Goal: Transaction & Acquisition: Purchase product/service

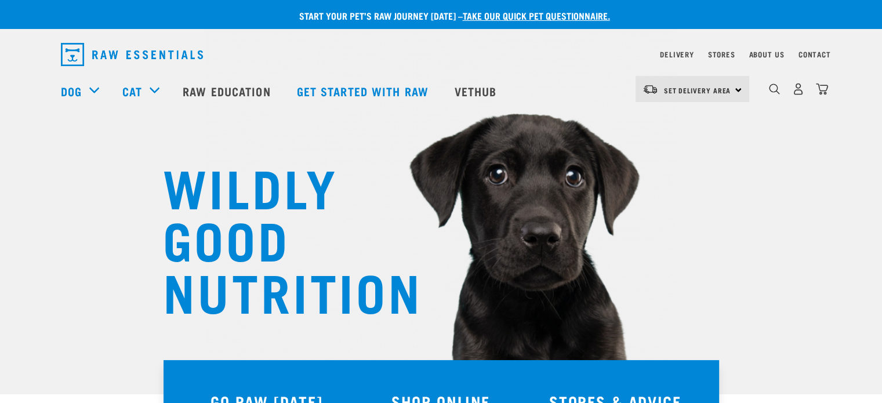
drag, startPoint x: 0, startPoint y: 0, endPoint x: 363, endPoint y: 194, distance: 412.0
click at [363, 194] on h1 "WILDLY GOOD NUTRITION" at bounding box center [279, 237] width 232 height 156
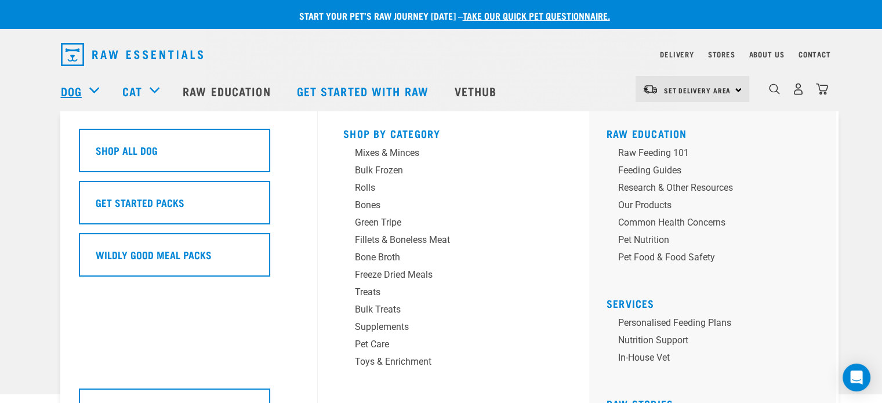
click at [79, 99] on link "Dog" at bounding box center [71, 90] width 21 height 17
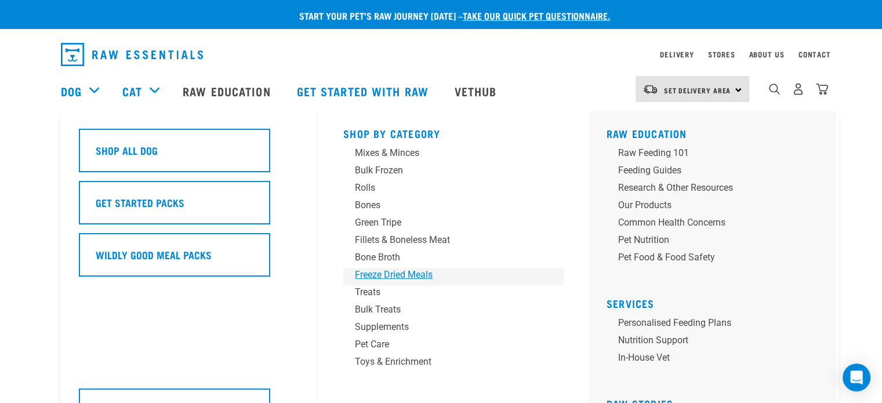
click at [374, 271] on div "Freeze Dried Meals" at bounding box center [445, 275] width 181 height 14
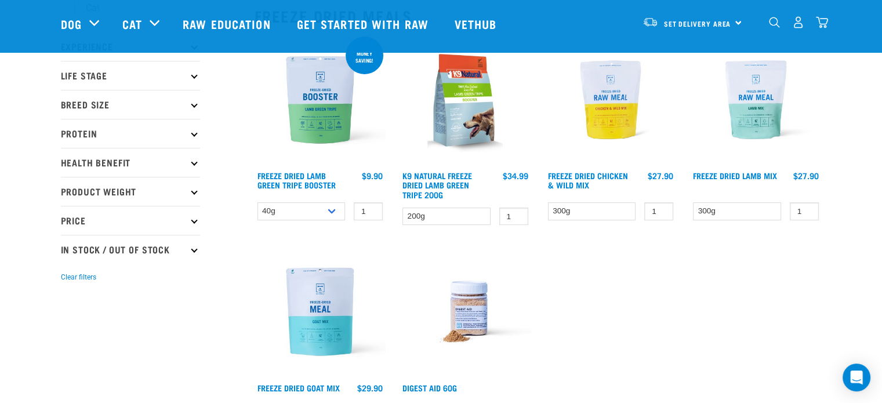
scroll to position [141, 0]
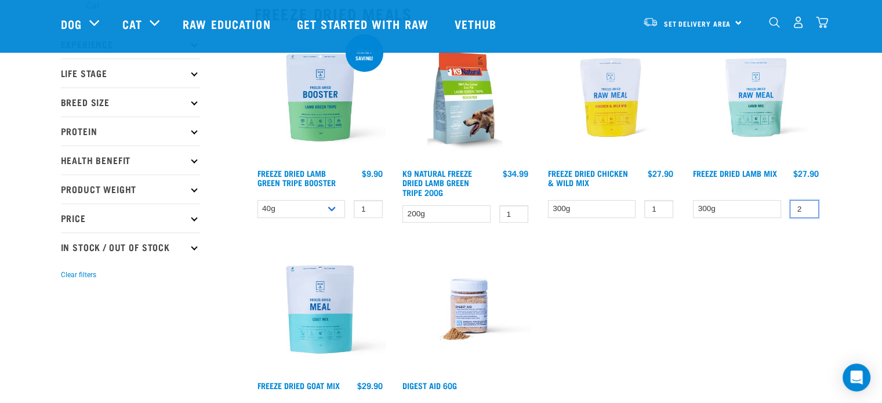
type input "2"
click at [807, 203] on input "2" at bounding box center [803, 209] width 29 height 18
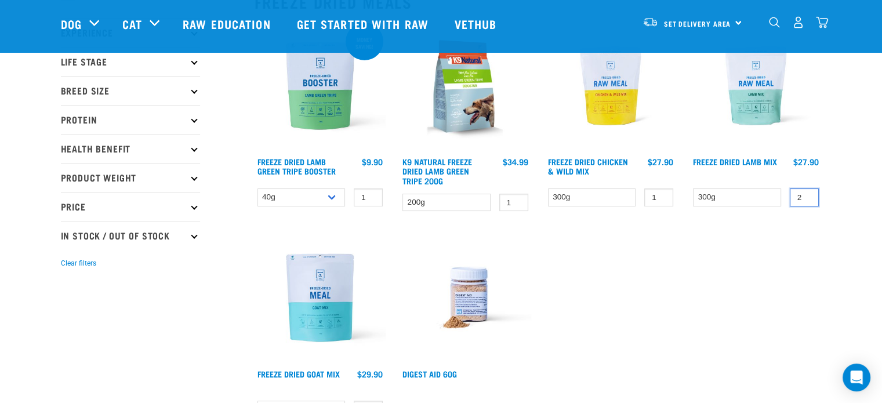
scroll to position [151, 0]
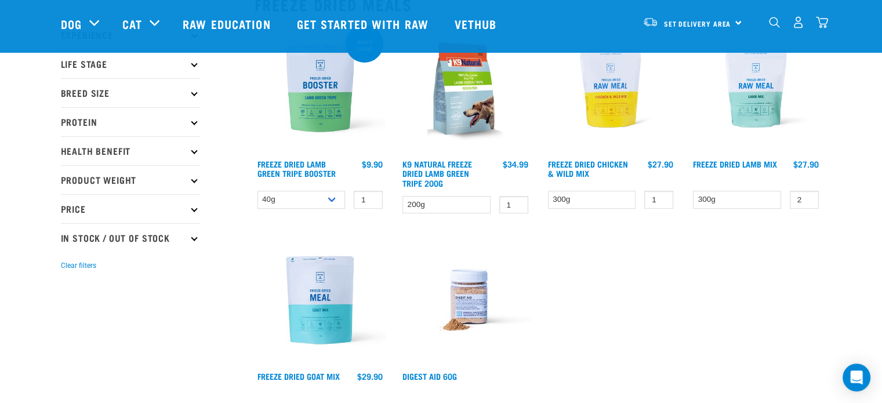
click at [760, 122] on img at bounding box center [756, 89] width 132 height 132
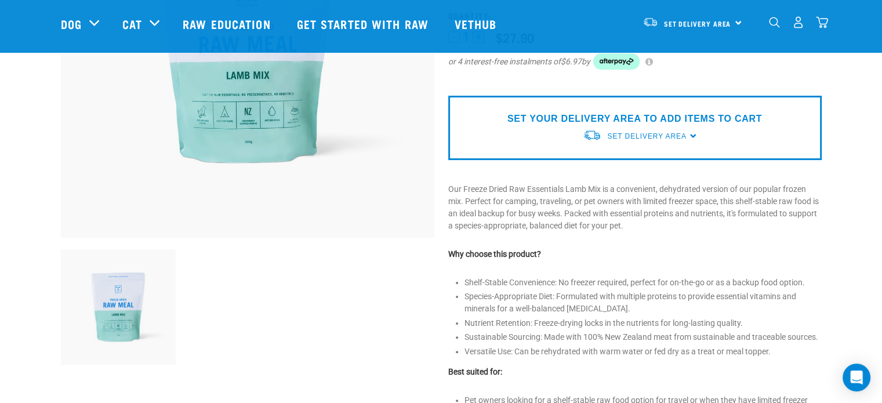
scroll to position [67, 0]
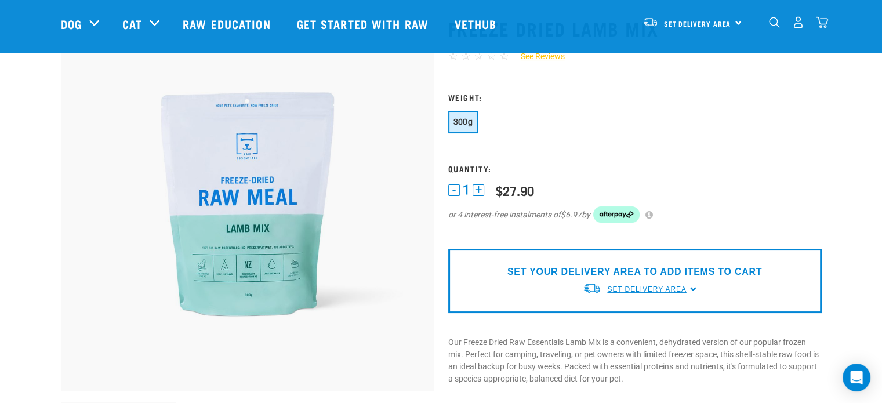
click at [650, 286] on span "Set Delivery Area" at bounding box center [646, 289] width 79 height 8
click at [624, 315] on link "[GEOGRAPHIC_DATA]" at bounding box center [640, 316] width 115 height 19
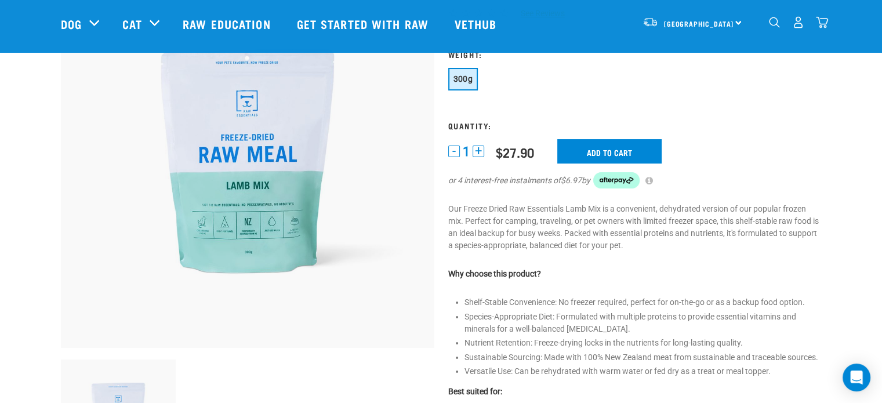
scroll to position [112, 0]
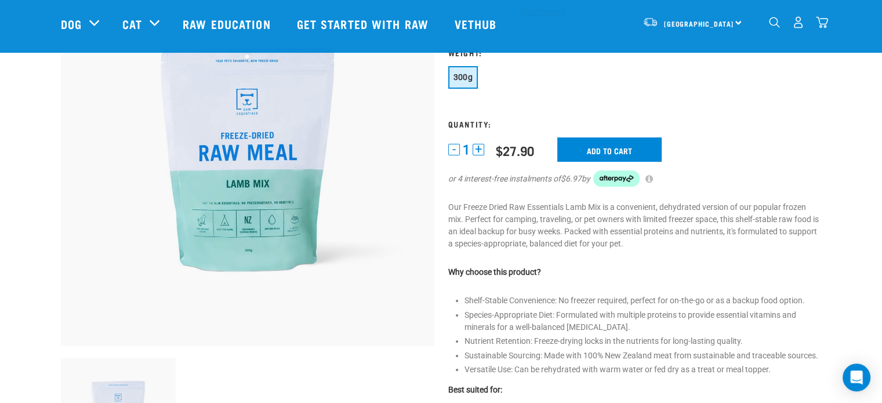
click at [476, 144] on button "+" at bounding box center [478, 150] width 12 height 12
click at [609, 144] on input "Add to cart" at bounding box center [609, 149] width 104 height 24
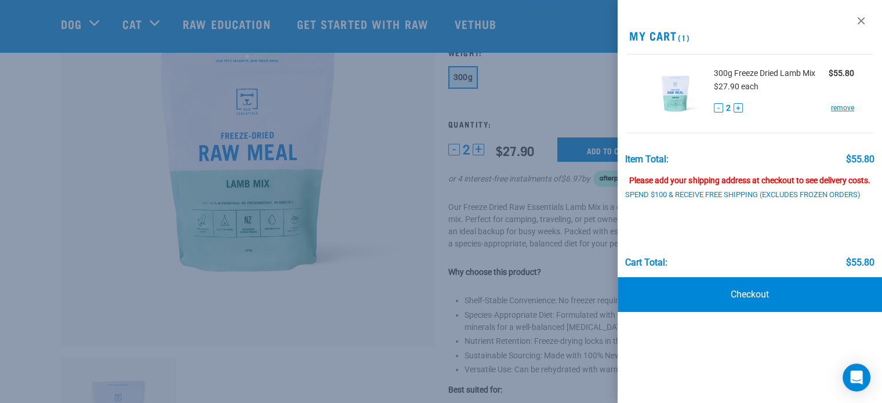
click at [403, 287] on div at bounding box center [441, 201] width 882 height 403
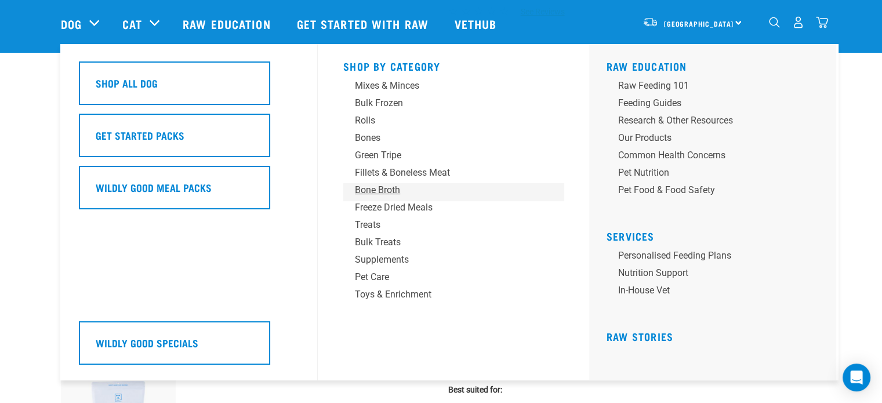
click at [371, 192] on div "Bone Broth" at bounding box center [445, 190] width 181 height 14
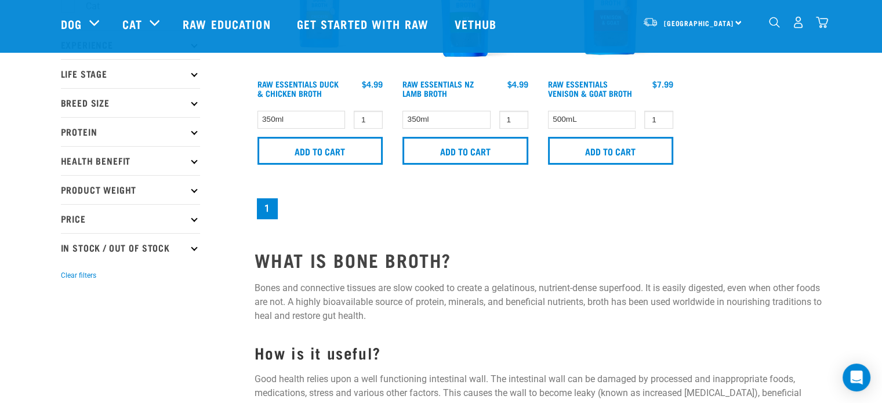
scroll to position [141, 0]
click at [369, 118] on input "0" at bounding box center [368, 119] width 29 height 18
click at [371, 115] on input "1" at bounding box center [368, 119] width 29 height 18
click at [371, 115] on input "2" at bounding box center [368, 119] width 29 height 18
click at [371, 115] on input "3" at bounding box center [368, 119] width 29 height 18
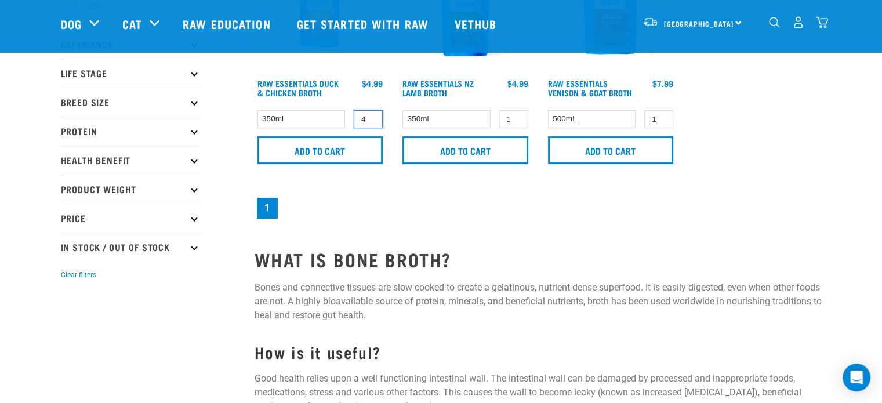
click at [371, 115] on input "4" at bounding box center [368, 119] width 29 height 18
click at [371, 115] on input "5" at bounding box center [368, 119] width 29 height 18
click at [371, 115] on input "6" at bounding box center [368, 119] width 29 height 18
click at [371, 115] on input "7" at bounding box center [368, 119] width 29 height 18
click at [371, 115] on input "8" at bounding box center [368, 119] width 29 height 18
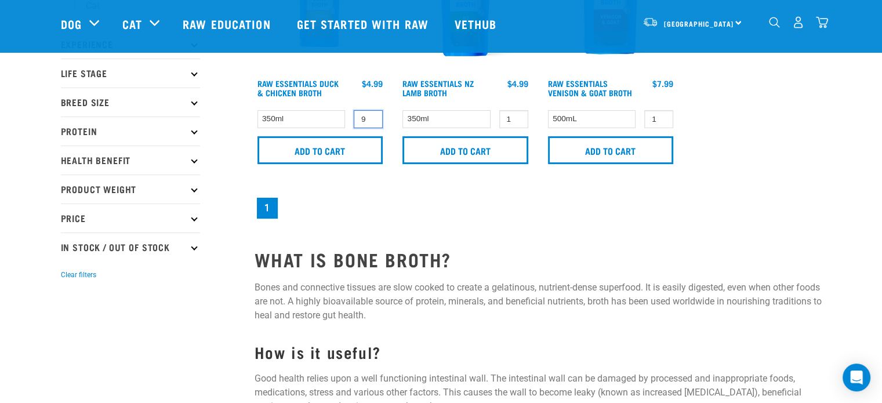
type input "9"
click at [371, 115] on input "9" at bounding box center [368, 119] width 29 height 18
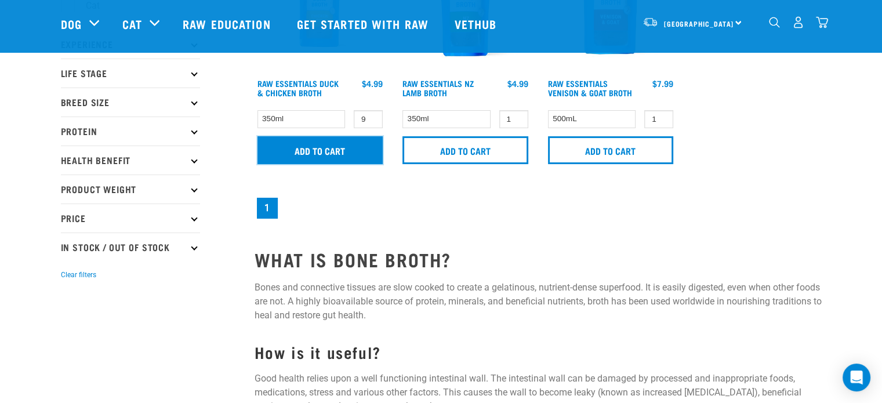
click at [352, 143] on input "Add to cart" at bounding box center [320, 150] width 126 height 28
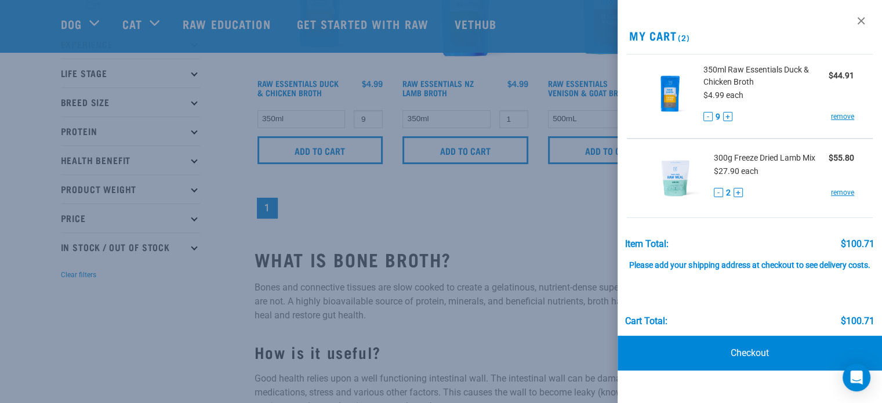
click at [517, 115] on div at bounding box center [441, 201] width 882 height 403
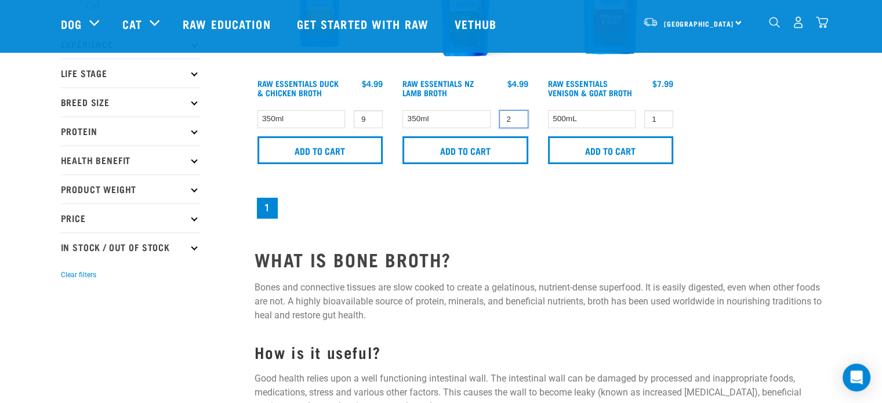
click at [517, 115] on input "2" at bounding box center [513, 119] width 29 height 18
click at [517, 115] on input "3" at bounding box center [513, 119] width 29 height 18
click at [517, 115] on input "4" at bounding box center [513, 119] width 29 height 18
click at [517, 115] on input "5" at bounding box center [513, 119] width 29 height 18
click at [517, 115] on input "6" at bounding box center [513, 119] width 29 height 18
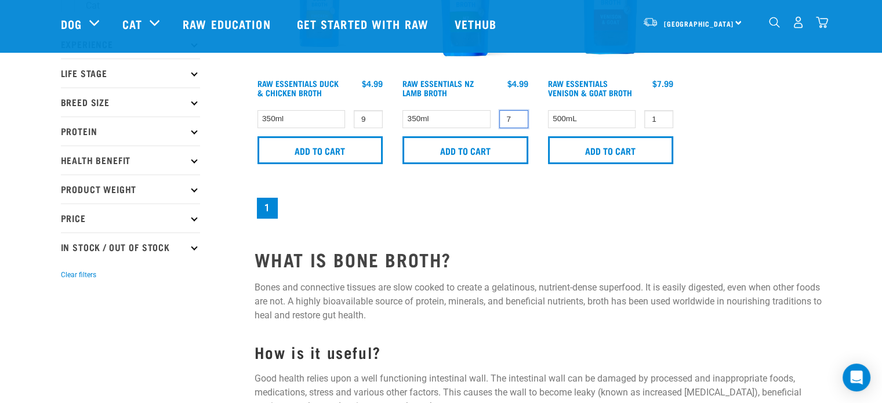
click at [517, 115] on input "7" at bounding box center [513, 119] width 29 height 18
click at [517, 115] on input "8" at bounding box center [513, 119] width 29 height 18
type input "9"
click at [517, 115] on input "9" at bounding box center [513, 119] width 29 height 18
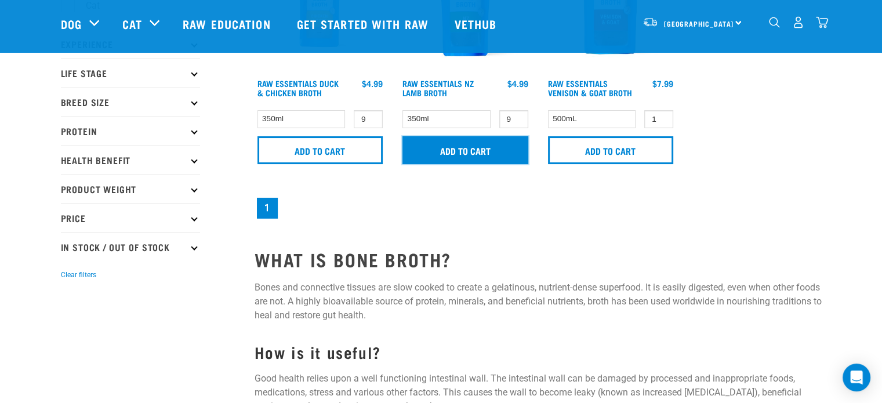
click at [492, 150] on input "Add to cart" at bounding box center [465, 150] width 126 height 28
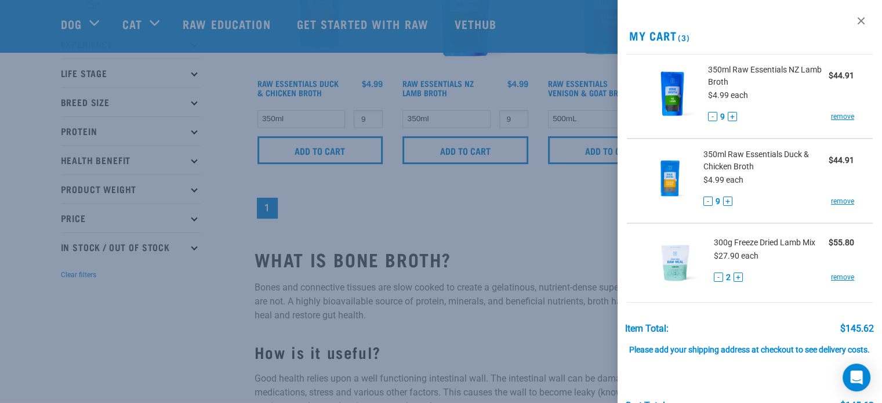
click at [485, 285] on div at bounding box center [441, 201] width 882 height 403
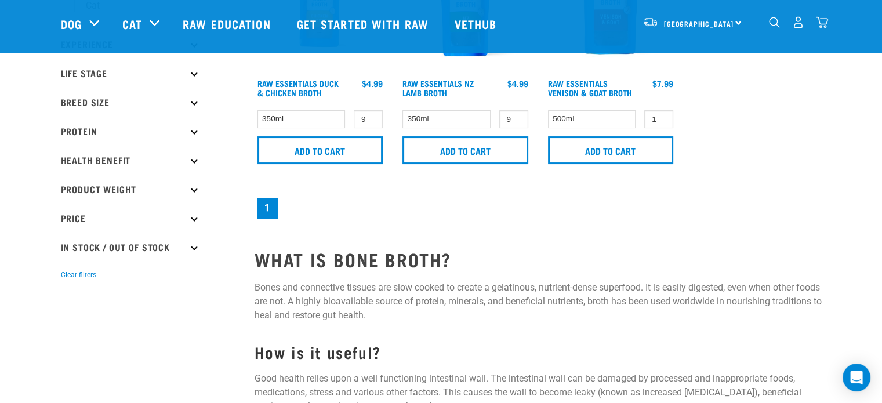
scroll to position [0, 0]
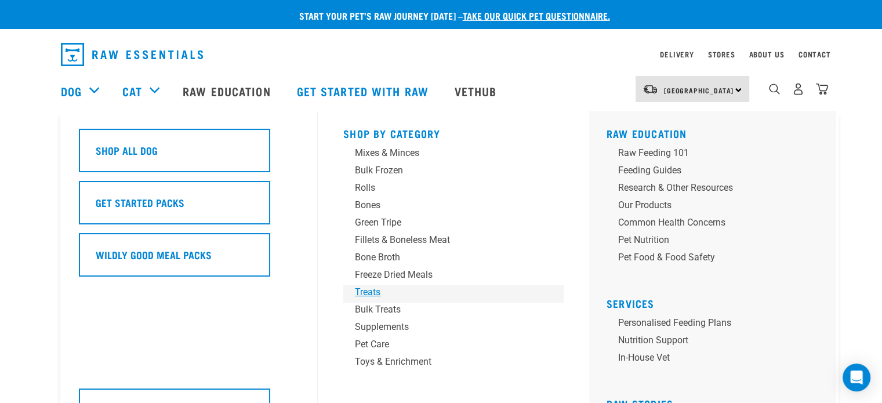
click at [370, 293] on div "Treats" at bounding box center [445, 292] width 181 height 14
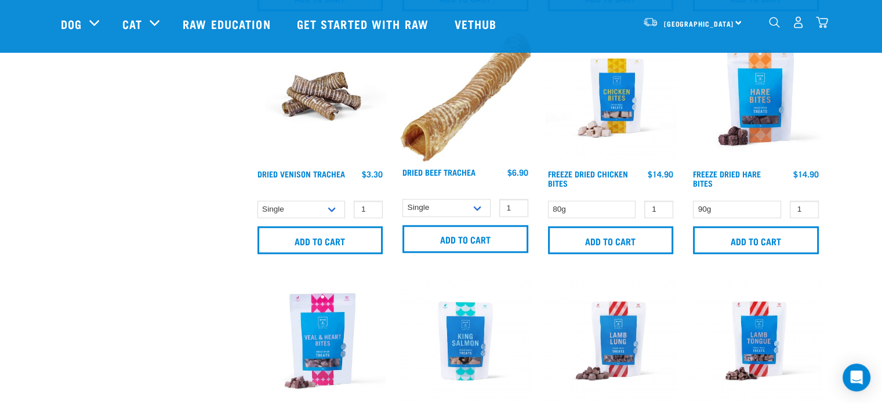
scroll to position [1267, 0]
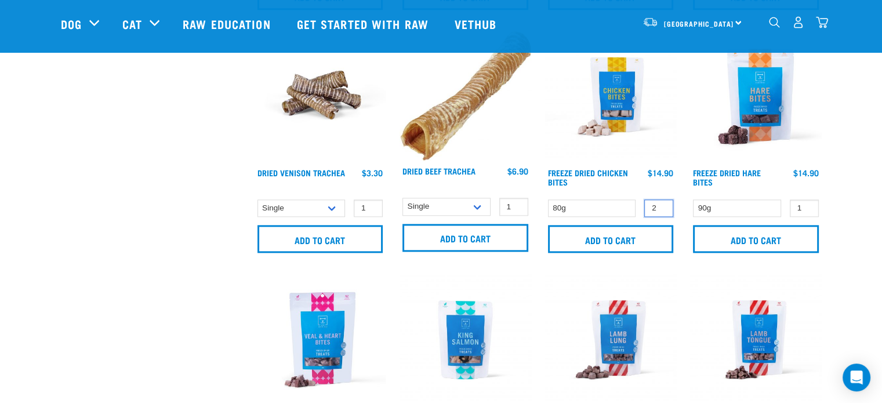
type input "2"
click at [660, 202] on input "2" at bounding box center [658, 208] width 29 height 18
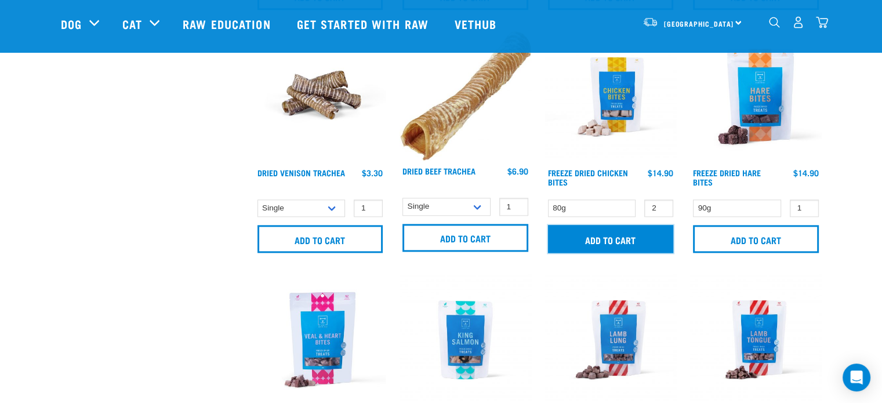
click at [643, 235] on input "Add to cart" at bounding box center [611, 239] width 126 height 28
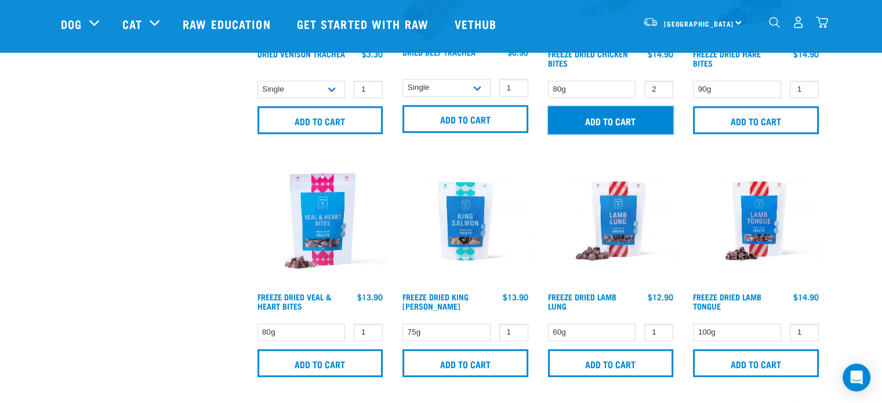
scroll to position [1388, 0]
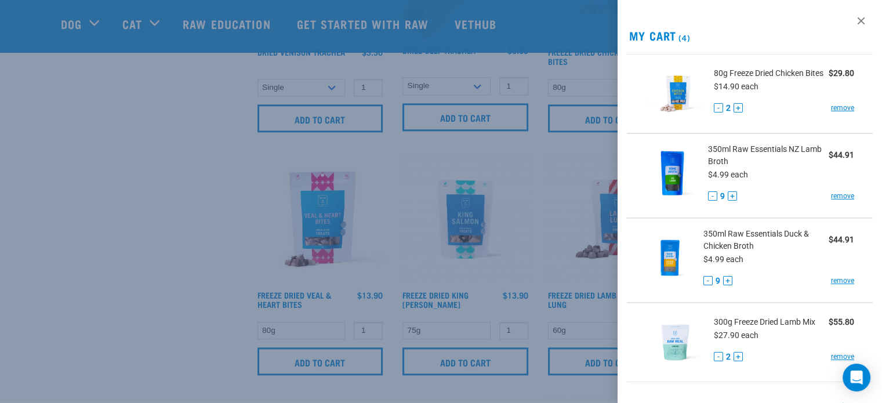
click at [512, 354] on div at bounding box center [441, 201] width 882 height 403
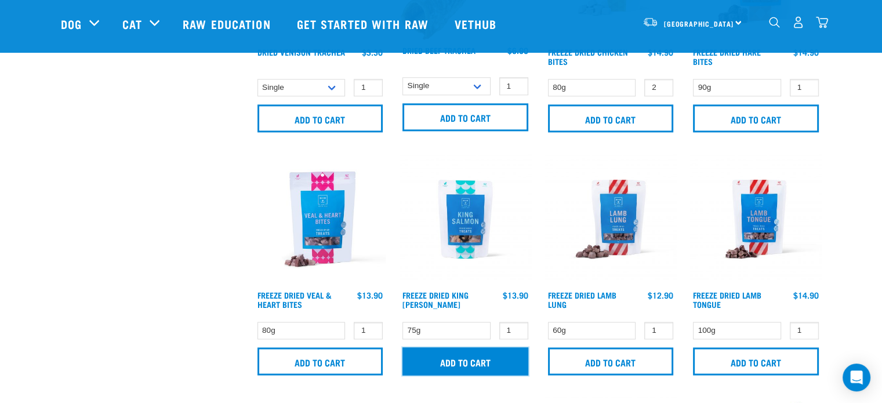
click at [512, 354] on input "Add to cart" at bounding box center [465, 361] width 126 height 28
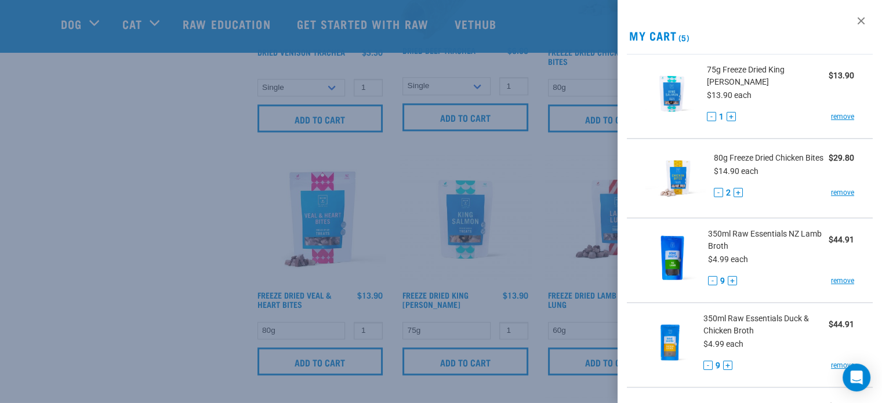
click at [163, 341] on div at bounding box center [441, 201] width 882 height 403
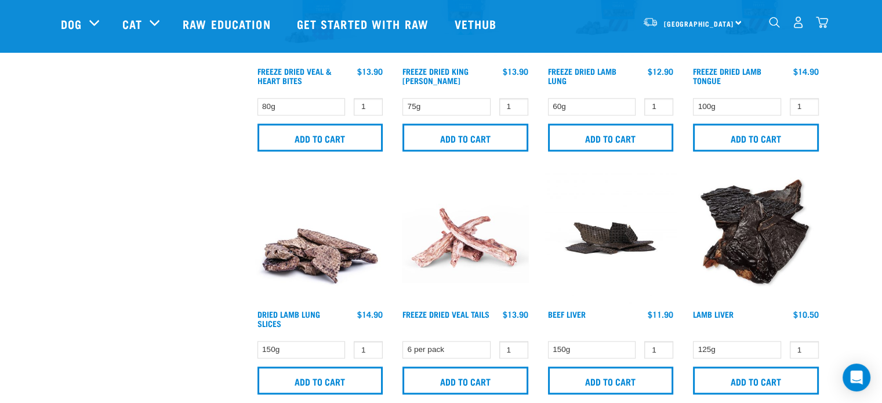
scroll to position [1843, 0]
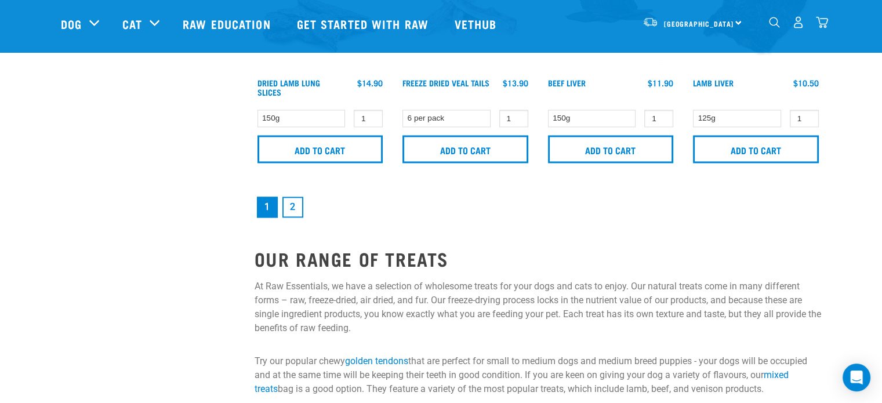
click at [294, 198] on link "2" at bounding box center [292, 206] width 21 height 21
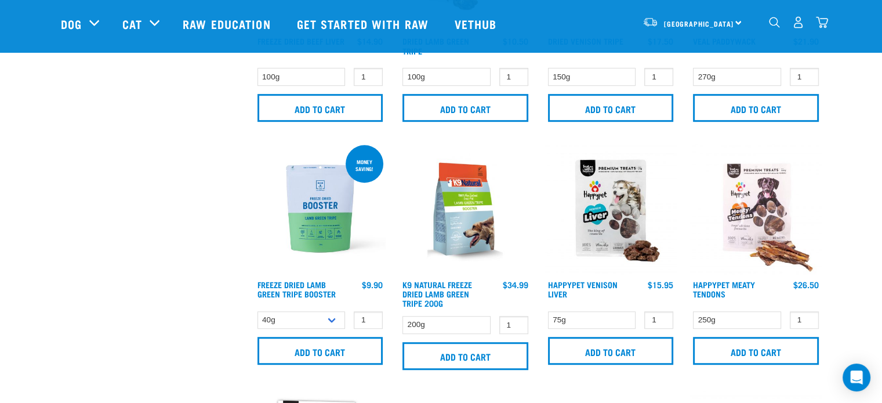
scroll to position [672, 0]
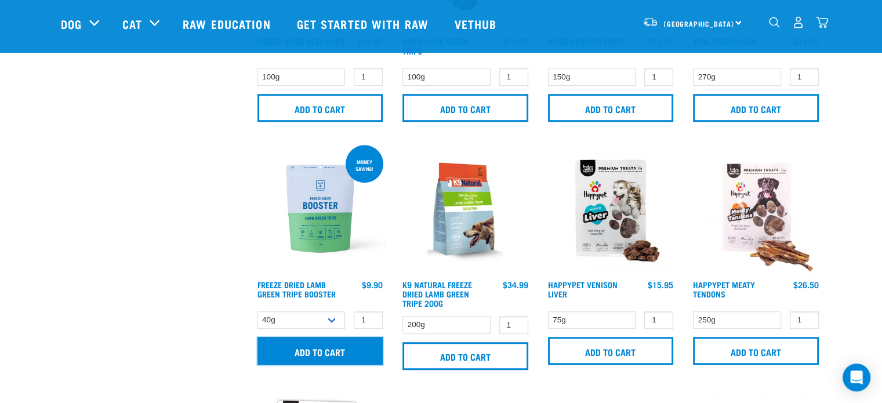
click at [316, 345] on input "Add to cart" at bounding box center [320, 351] width 126 height 28
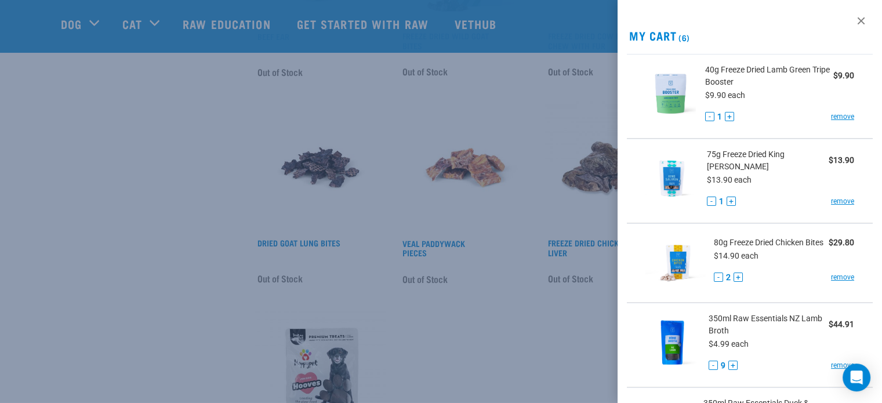
scroll to position [1411, 0]
drag, startPoint x: 155, startPoint y: 314, endPoint x: 73, endPoint y: 323, distance: 82.2
click at [73, 323] on div at bounding box center [441, 201] width 882 height 403
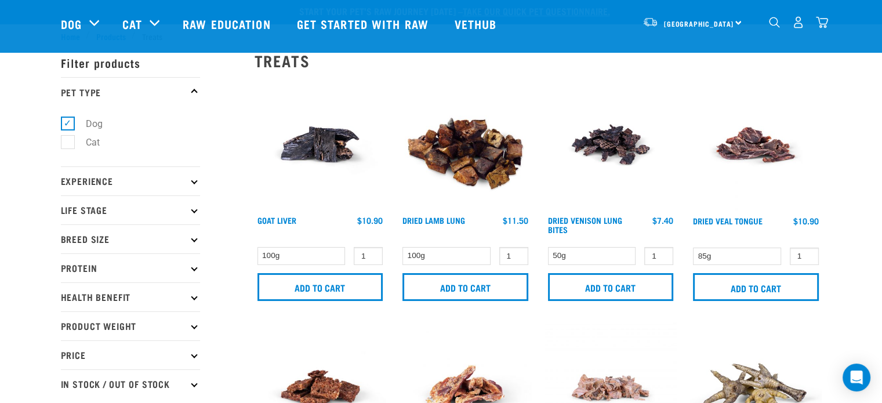
scroll to position [0, 0]
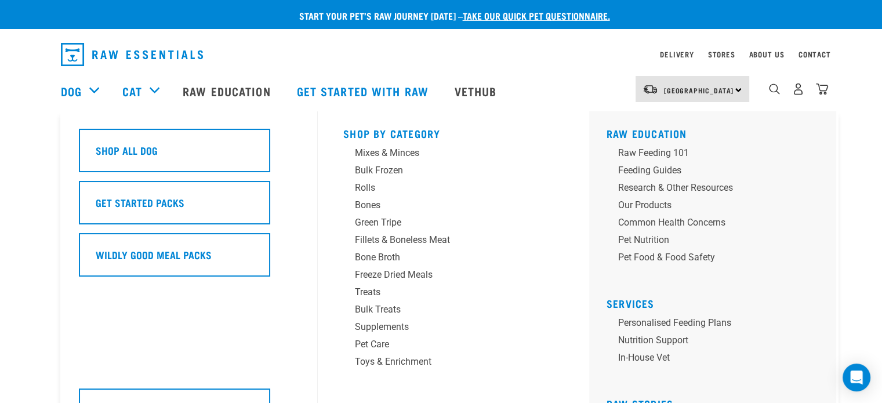
click at [93, 99] on div "Dog" at bounding box center [86, 91] width 50 height 46
click at [367, 328] on div "Supplements" at bounding box center [445, 327] width 181 height 14
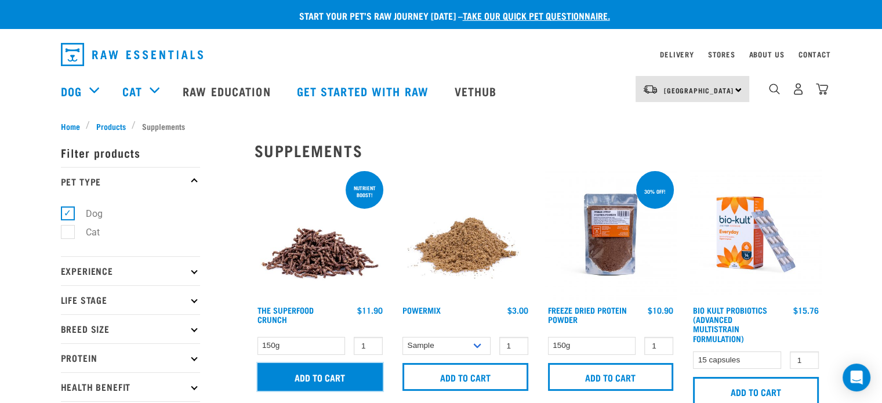
click at [321, 374] on input "Add to cart" at bounding box center [320, 377] width 126 height 28
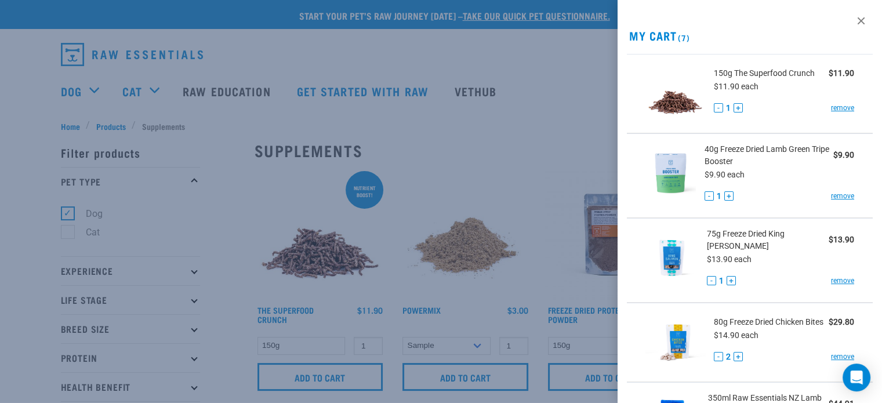
click at [527, 198] on div at bounding box center [441, 201] width 882 height 403
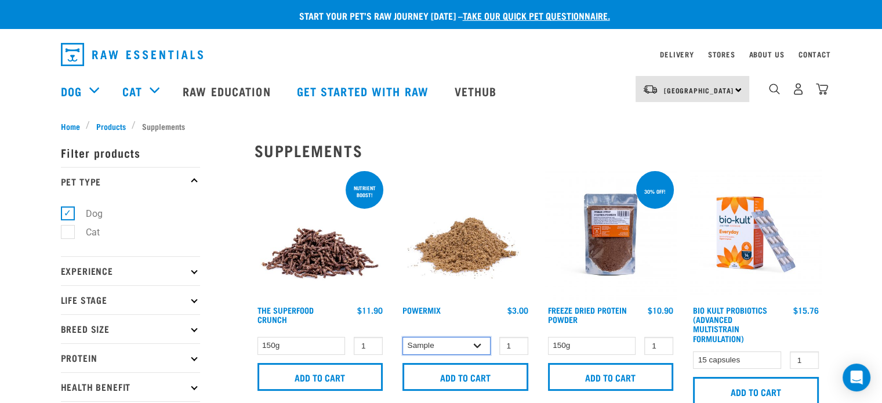
click at [478, 344] on select "Sample Small (30g) Large (60g)" at bounding box center [446, 346] width 88 height 18
select select "31234"
click at [402, 337] on select "Sample Small (30g) Large (60g)" at bounding box center [446, 346] width 88 height 18
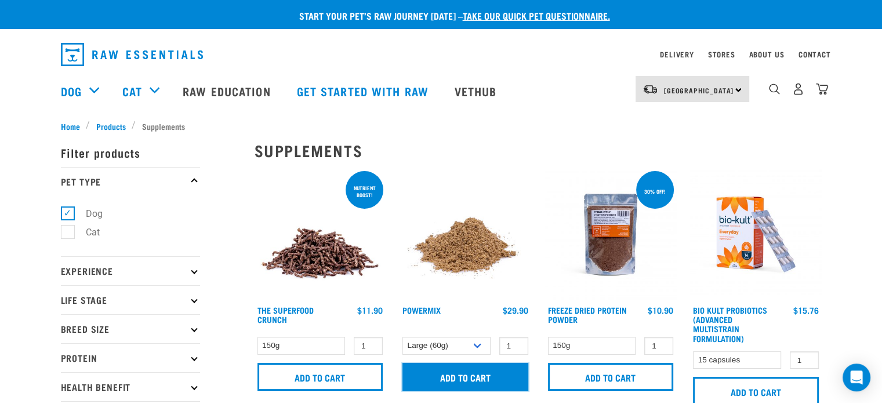
click at [464, 378] on input "Add to cart" at bounding box center [465, 377] width 126 height 28
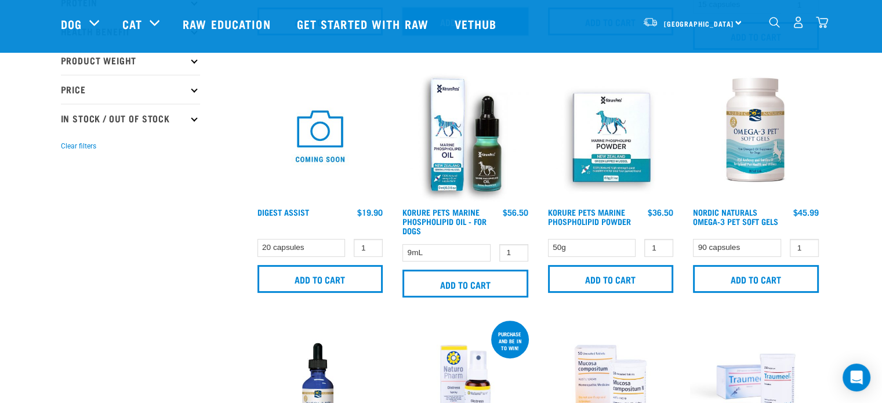
scroll to position [271, 0]
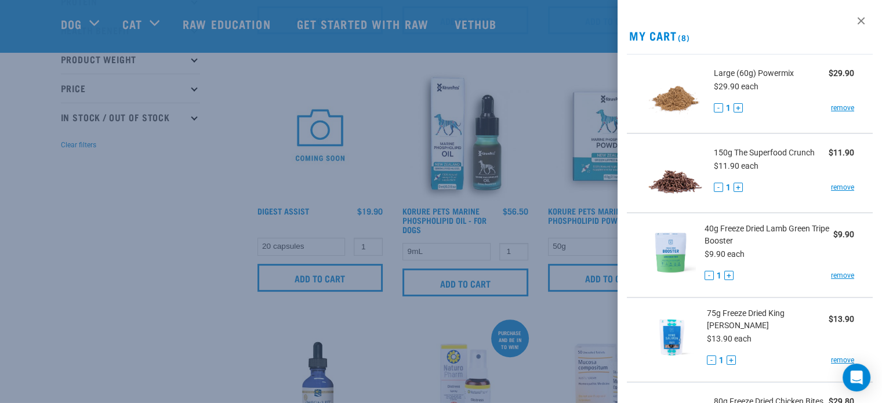
click at [214, 342] on div at bounding box center [441, 201] width 882 height 403
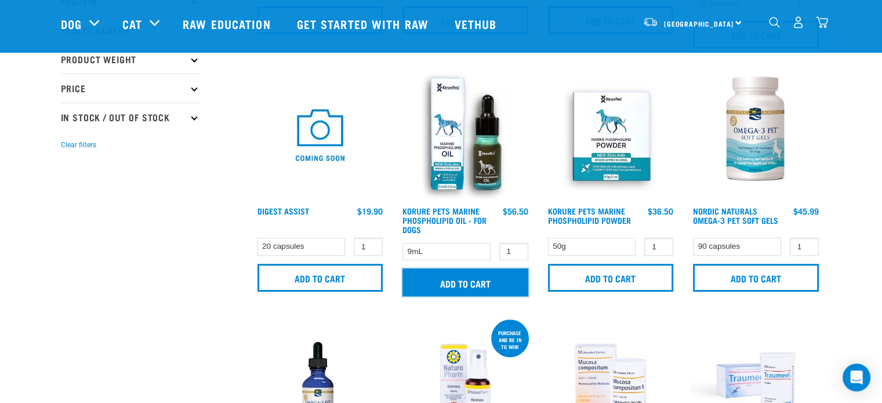
click at [450, 276] on input "Add to cart" at bounding box center [465, 282] width 126 height 28
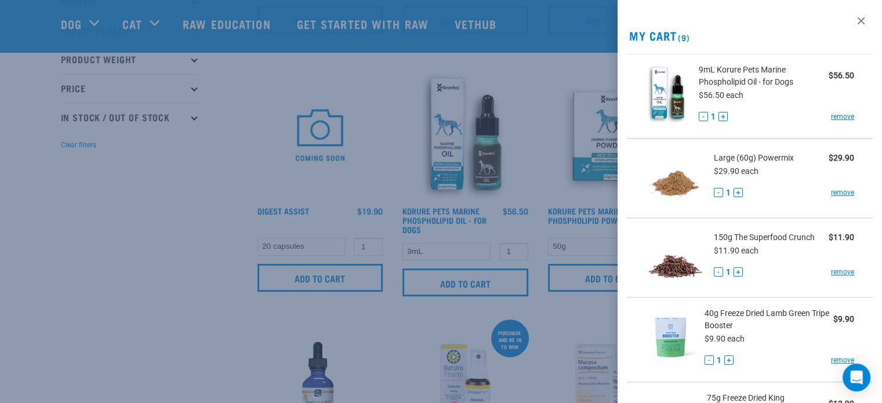
click at [267, 312] on div at bounding box center [441, 201] width 882 height 403
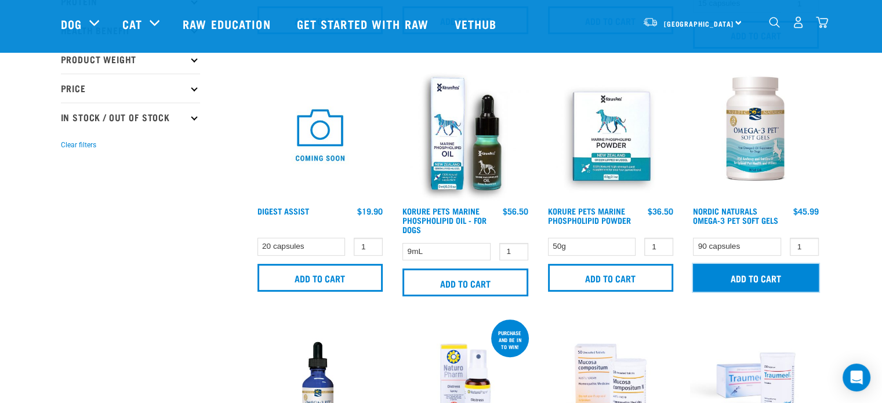
click at [733, 273] on input "Add to cart" at bounding box center [756, 278] width 126 height 28
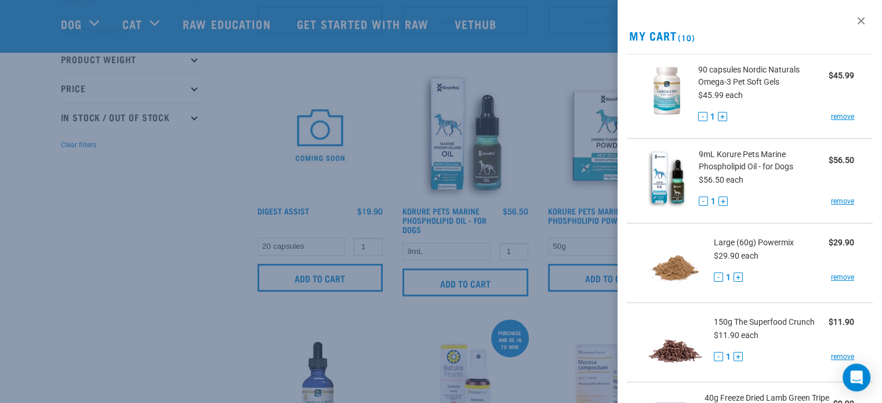
click at [121, 322] on div at bounding box center [441, 201] width 882 height 403
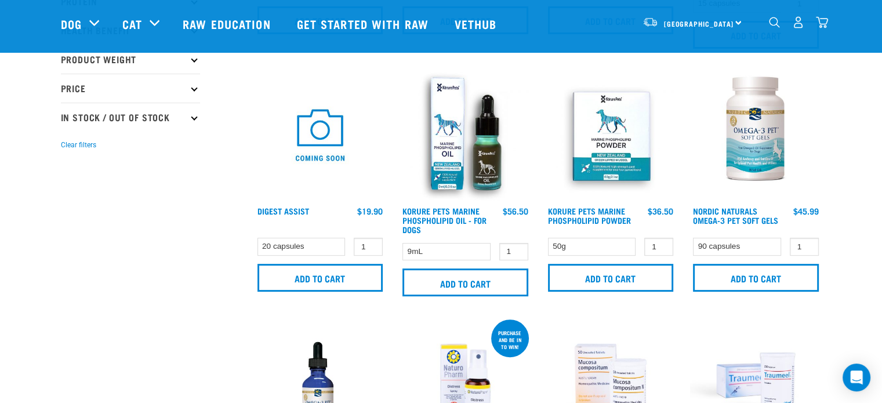
drag, startPoint x: 121, startPoint y: 322, endPoint x: 49, endPoint y: 336, distance: 72.6
click at [49, 336] on div "Start your pet’s raw journey today – take our quick pet questionnaire. Delivery…" at bounding box center [441, 284] width 882 height 1110
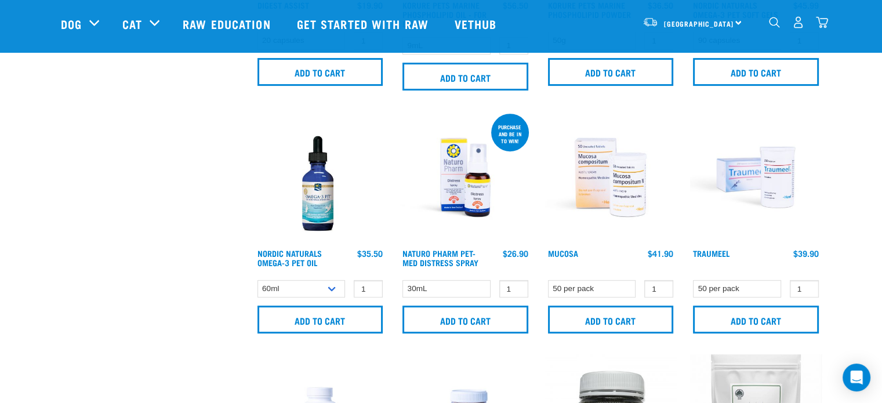
scroll to position [478, 0]
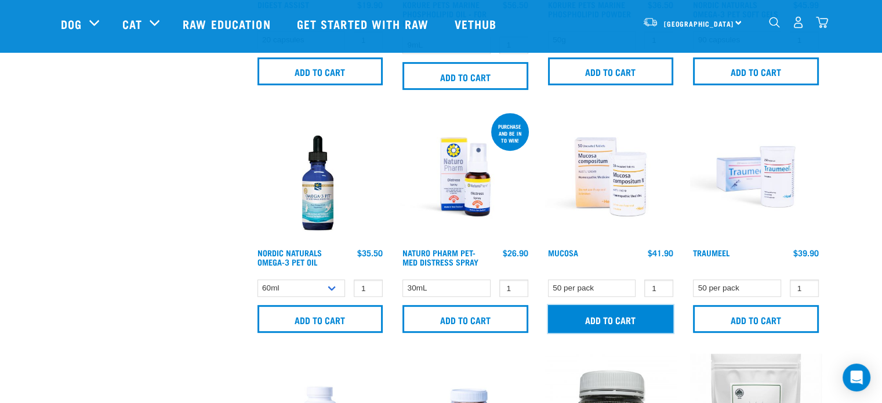
drag, startPoint x: 580, startPoint y: 329, endPoint x: 572, endPoint y: 322, distance: 9.9
click at [572, 322] on input "Add to cart" at bounding box center [611, 319] width 126 height 28
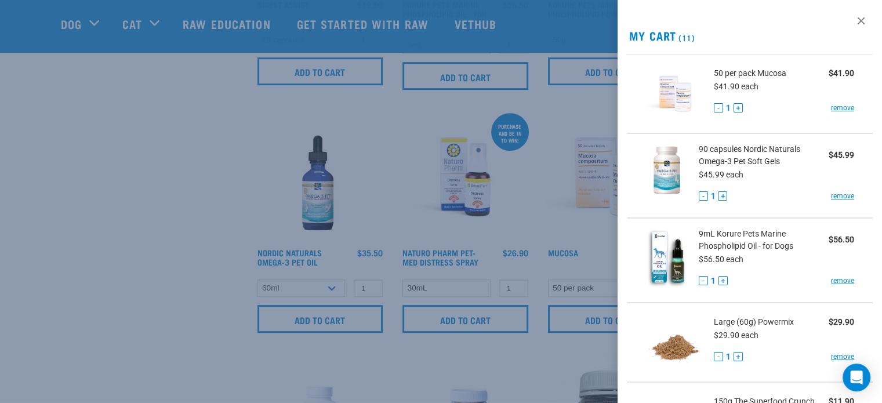
click at [202, 271] on div at bounding box center [441, 201] width 882 height 403
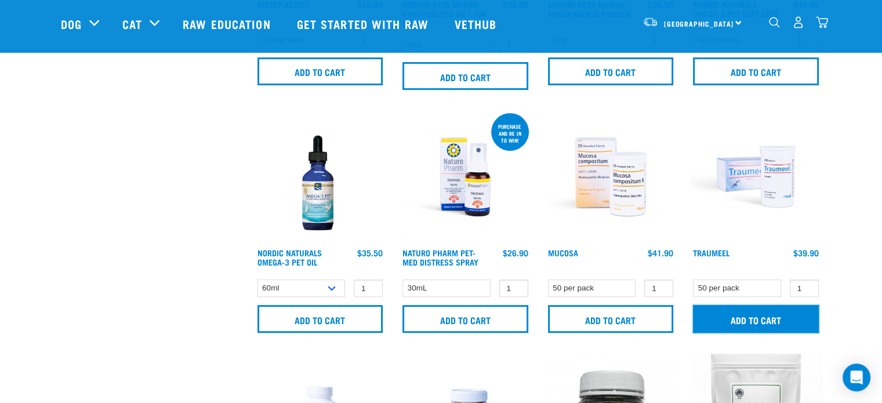
click at [765, 317] on input "Add to cart" at bounding box center [756, 319] width 126 height 28
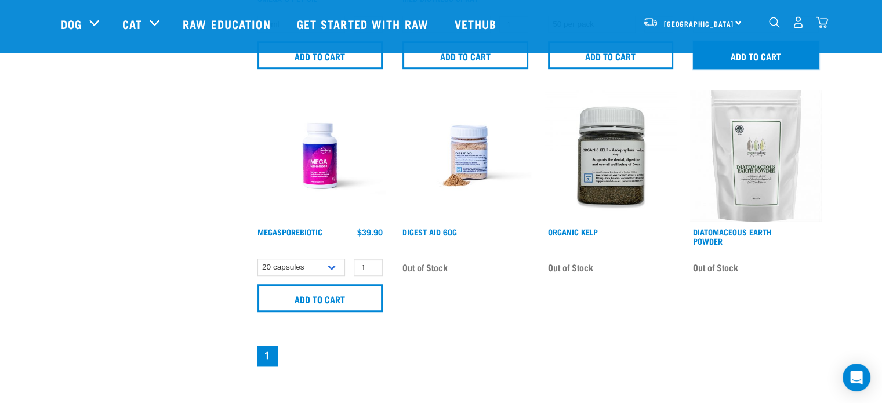
scroll to position [746, 0]
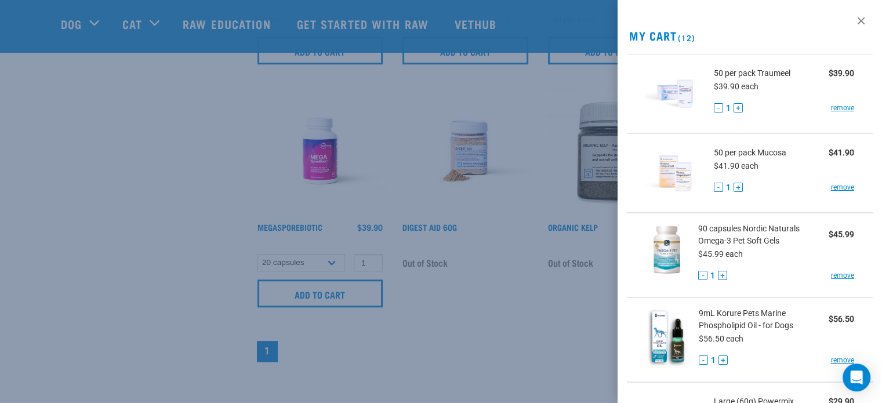
click at [114, 227] on div at bounding box center [441, 201] width 882 height 403
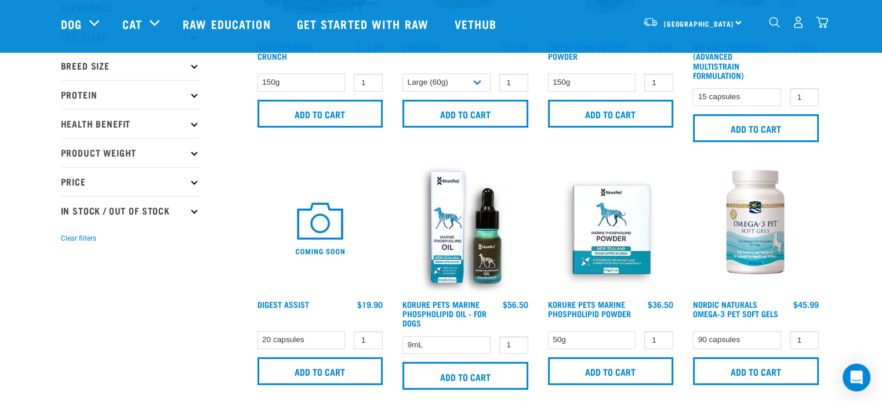
scroll to position [75, 0]
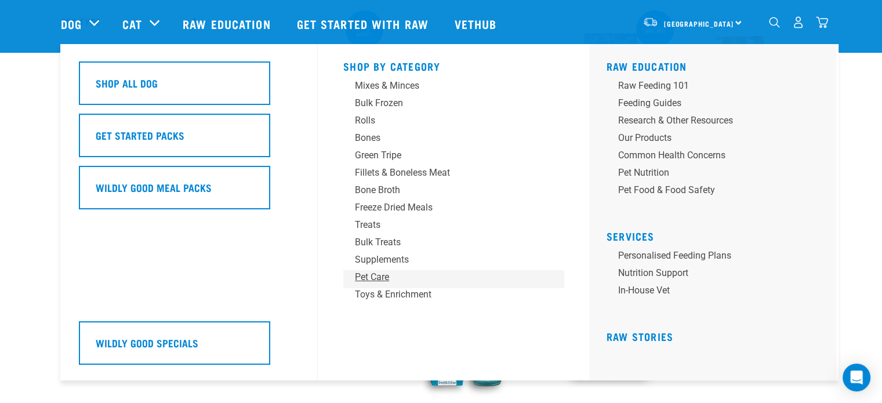
click at [370, 278] on div "Pet Care" at bounding box center [445, 277] width 181 height 14
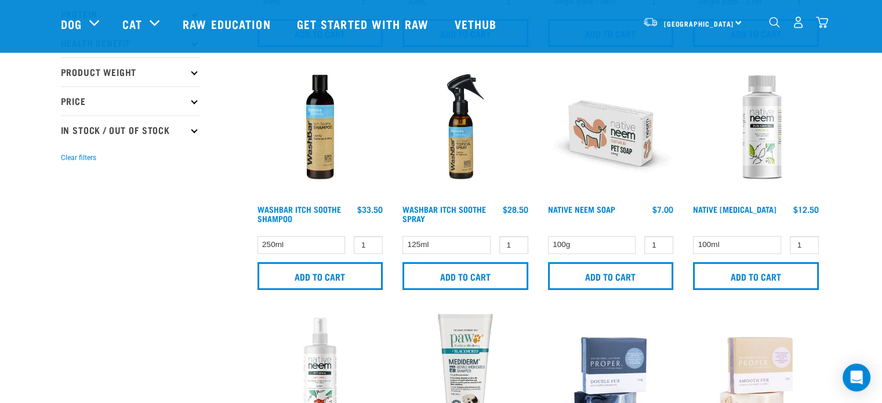
scroll to position [257, 0]
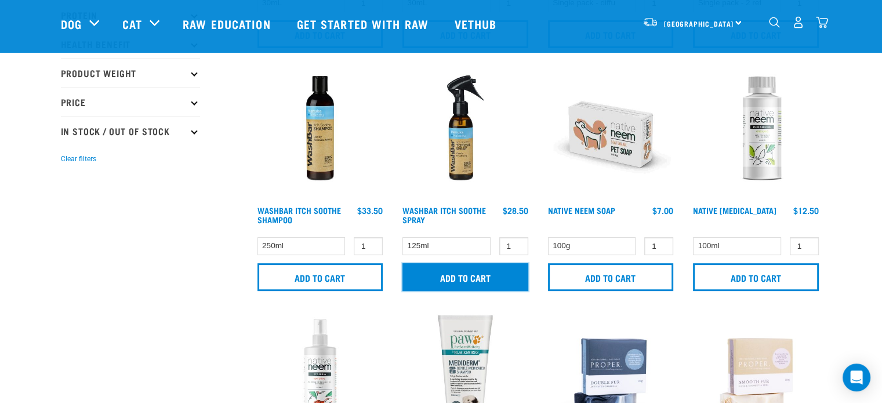
click at [478, 275] on input "Add to cart" at bounding box center [465, 277] width 126 height 28
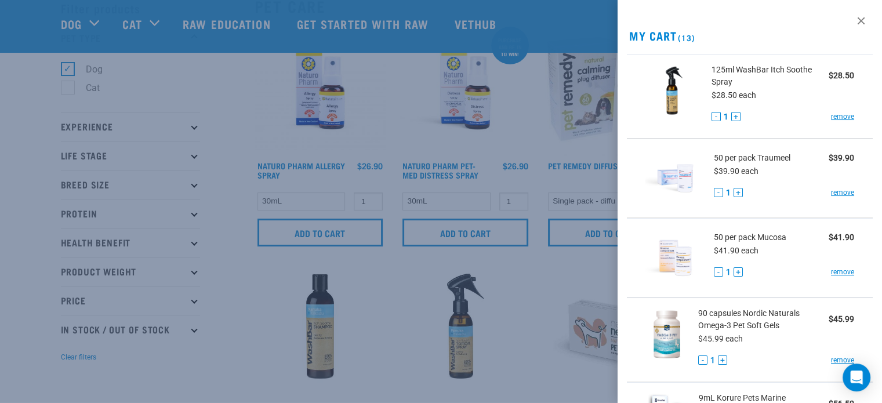
scroll to position [56, 0]
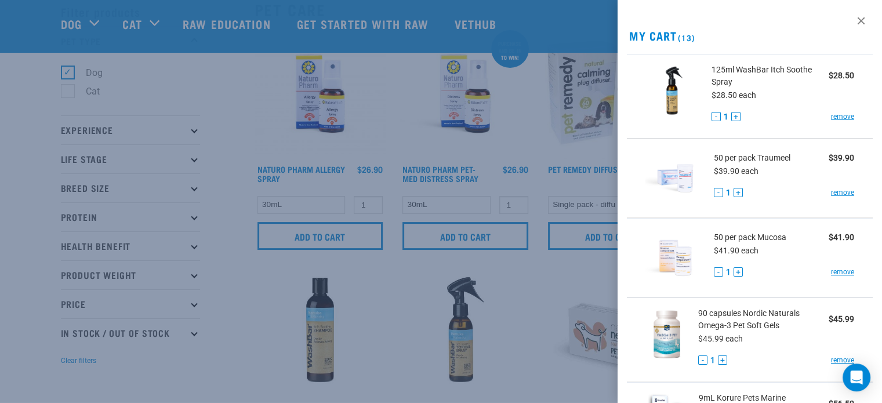
click at [242, 308] on div at bounding box center [441, 201] width 882 height 403
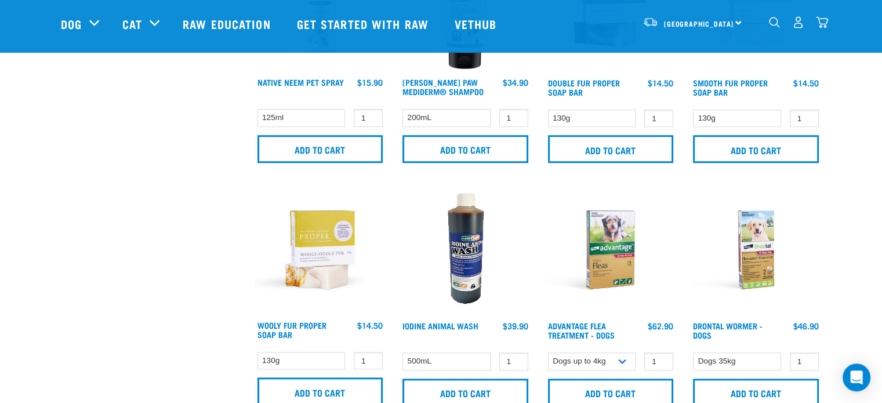
scroll to position [0, 0]
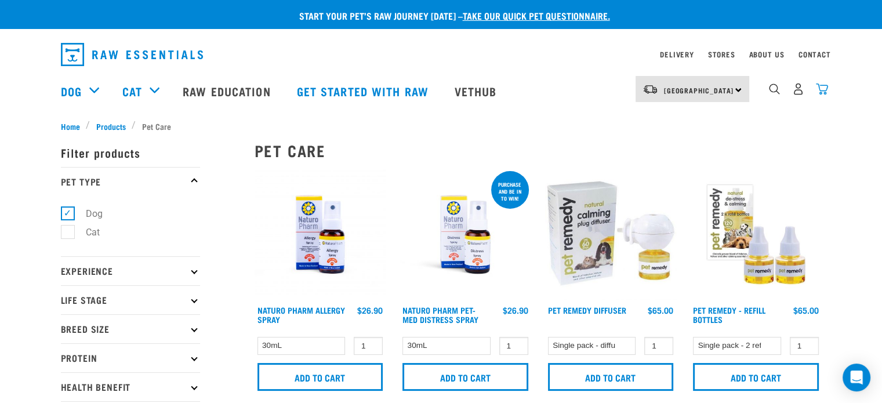
click at [823, 92] on img "dropdown navigation" at bounding box center [822, 89] width 12 height 12
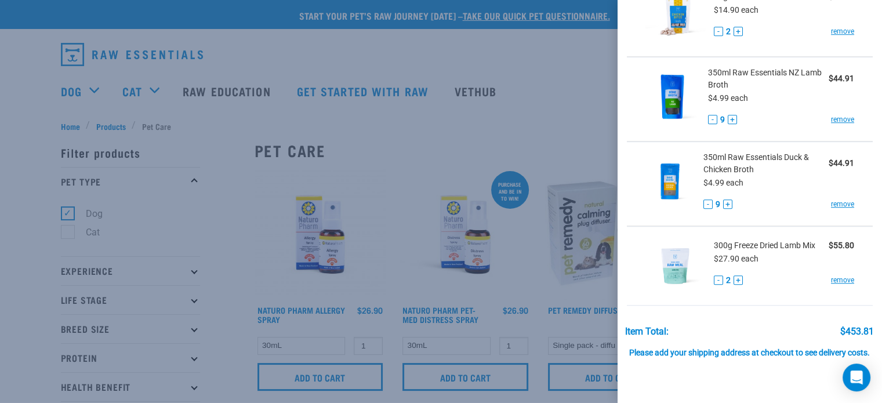
scroll to position [897, 0]
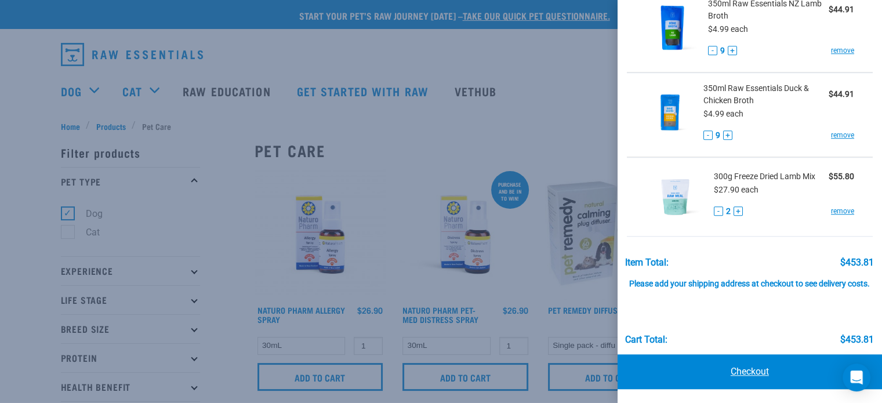
click at [737, 380] on link "Checkout" at bounding box center [749, 371] width 264 height 35
click at [738, 369] on link "Checkout" at bounding box center [749, 371] width 264 height 35
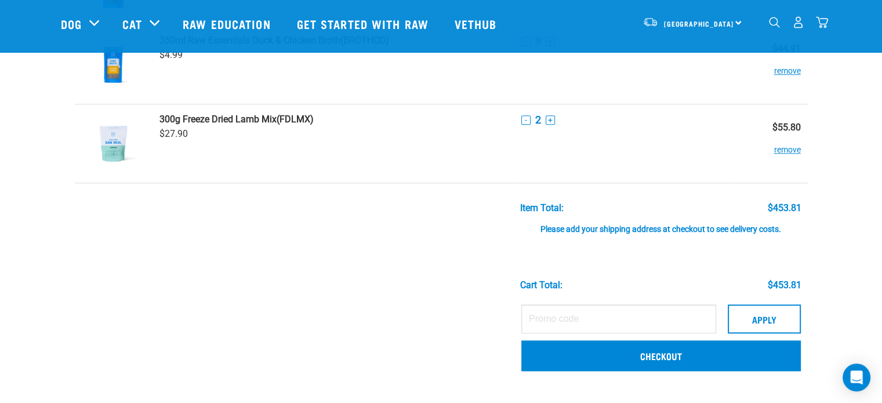
scroll to position [941, 0]
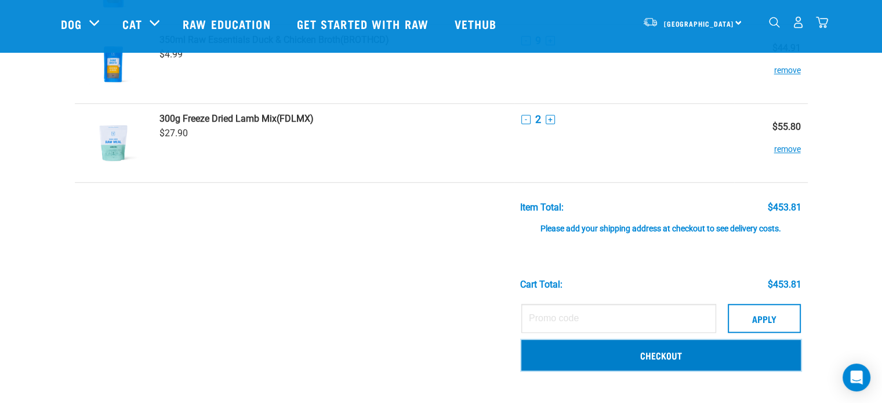
click at [710, 357] on link "Checkout" at bounding box center [660, 355] width 279 height 30
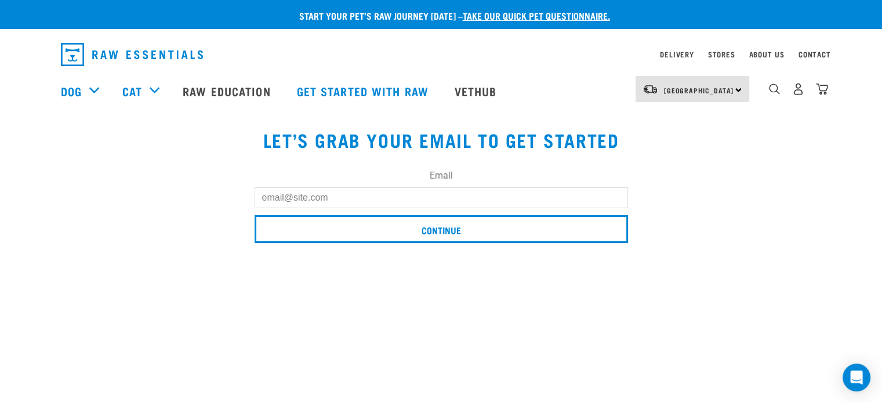
click at [323, 195] on input "Email" at bounding box center [440, 197] width 373 height 21
type input "[PERSON_NAME][EMAIL_ADDRESS][PERSON_NAME][DOMAIN_NAME]"
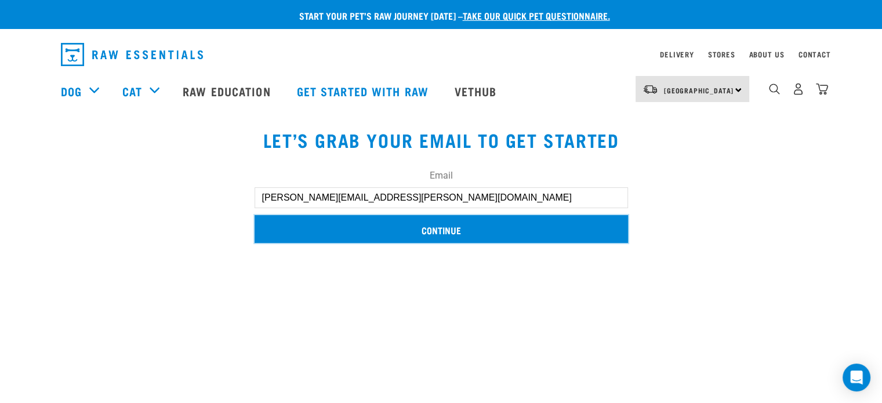
click at [347, 236] on input "Continue" at bounding box center [440, 229] width 373 height 28
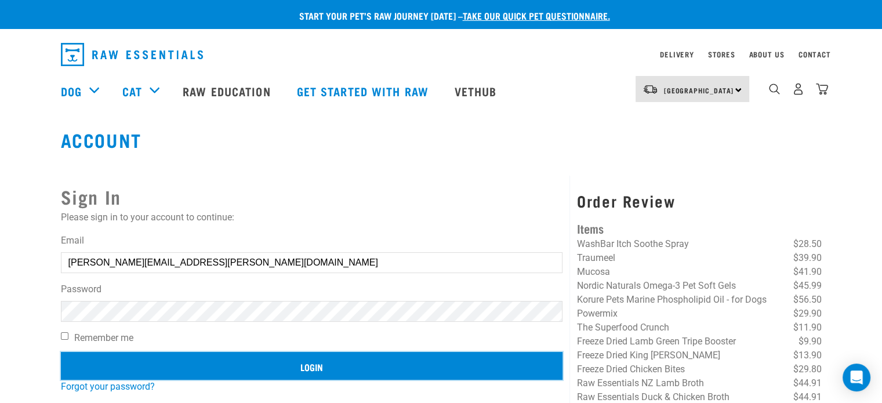
click at [194, 357] on input "Login" at bounding box center [312, 366] width 502 height 28
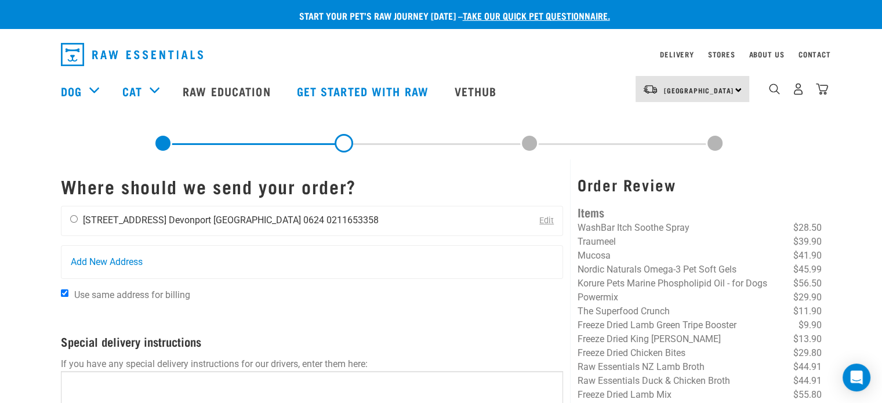
click at [72, 217] on input "radio" at bounding box center [74, 219] width 8 height 8
radio input "true"
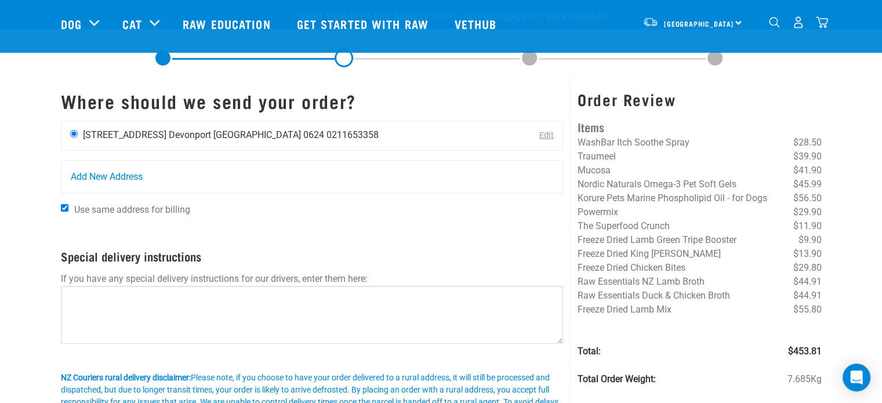
scroll to position [267, 0]
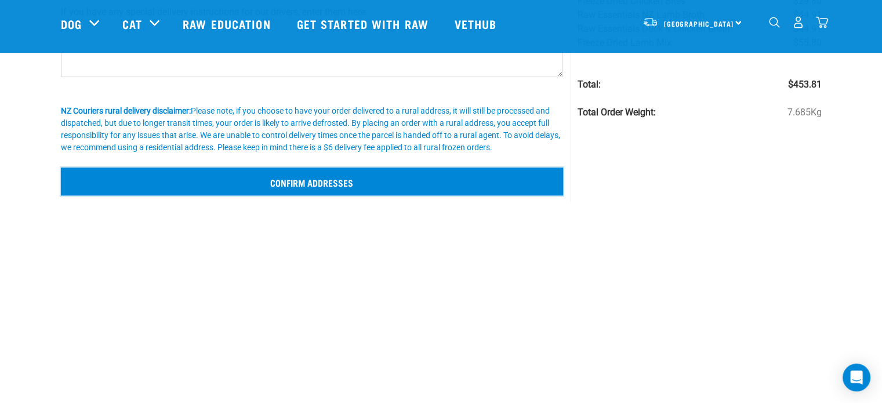
click at [176, 176] on input "Confirm addresses" at bounding box center [312, 182] width 503 height 28
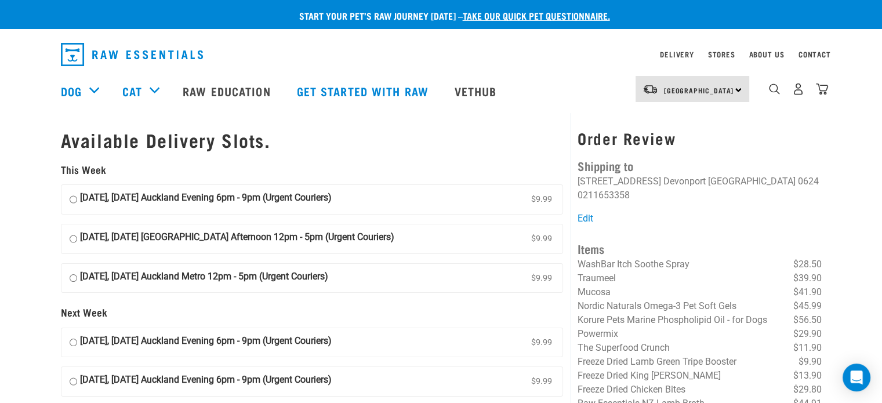
click at [72, 199] on input "29 August, Friday Auckland Evening 6pm - 9pm (Urgent Couriers) $9.99" at bounding box center [74, 199] width 8 height 17
radio input "true"
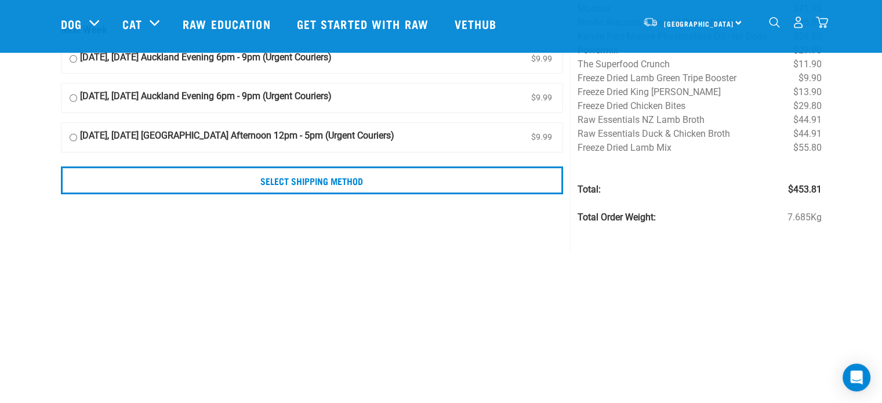
scroll to position [194, 0]
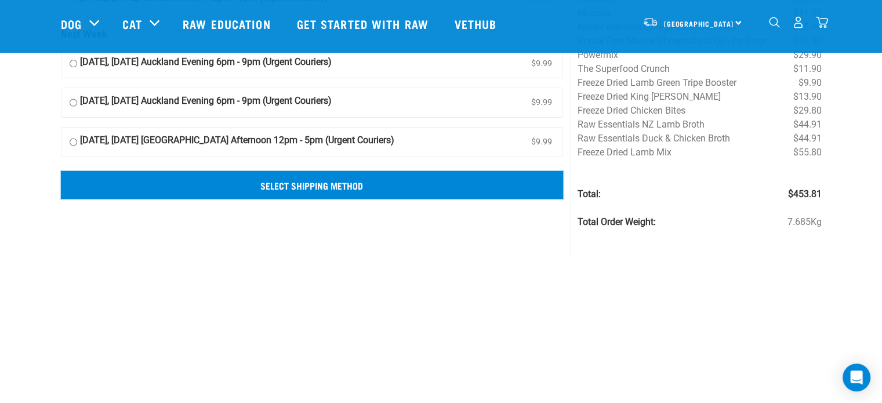
click at [192, 178] on input "Select Shipping Method" at bounding box center [312, 185] width 503 height 28
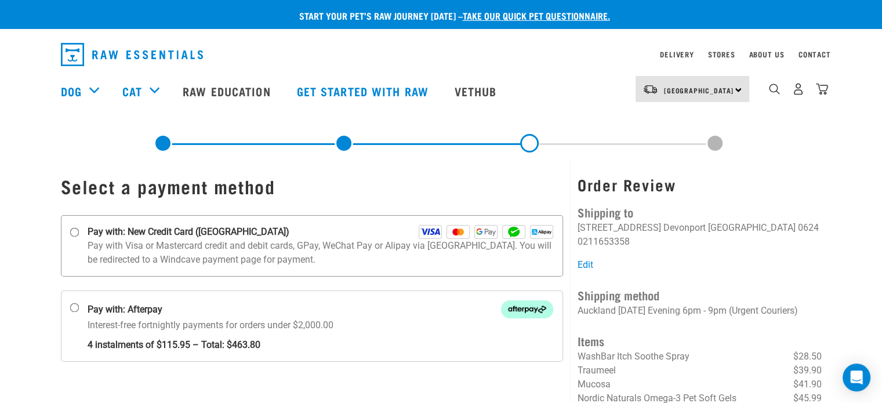
click at [74, 228] on input "Pay with: New Credit Card ([GEOGRAPHIC_DATA])" at bounding box center [74, 232] width 9 height 9
radio input "true"
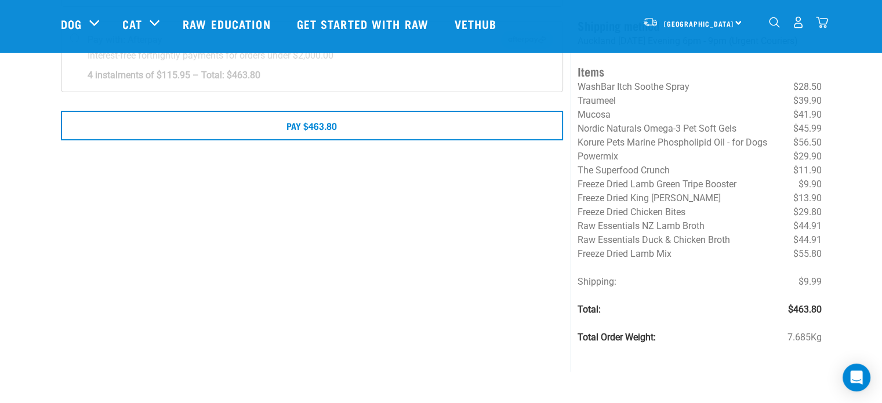
scroll to position [192, 0]
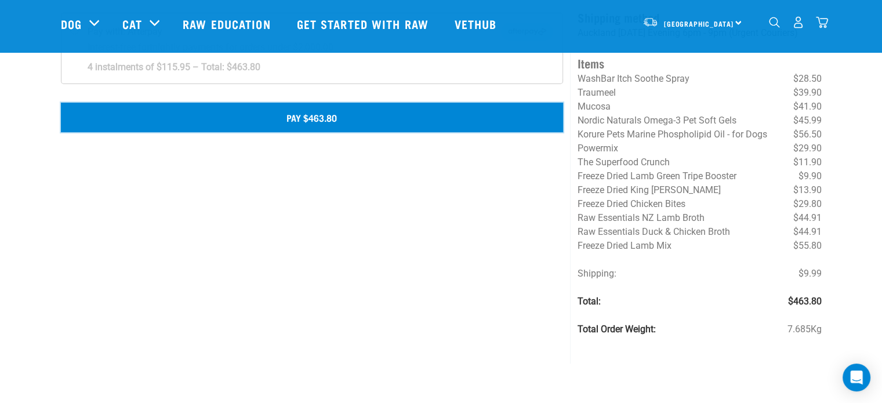
click at [215, 122] on button "Pay $463.80" at bounding box center [312, 117] width 503 height 29
